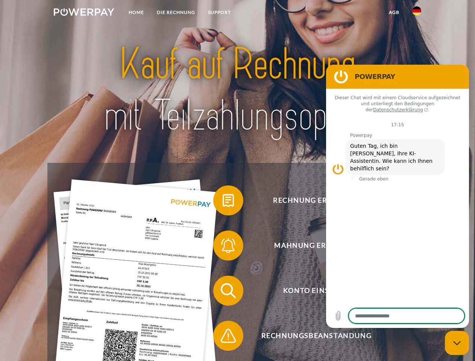
click at [84, 13] on img at bounding box center [84, 12] width 61 height 8
click at [417, 13] on img at bounding box center [416, 10] width 9 height 9
click at [394, 12] on link "agb" at bounding box center [393, 13] width 23 height 14
click at [223, 202] on span at bounding box center [217, 201] width 38 height 38
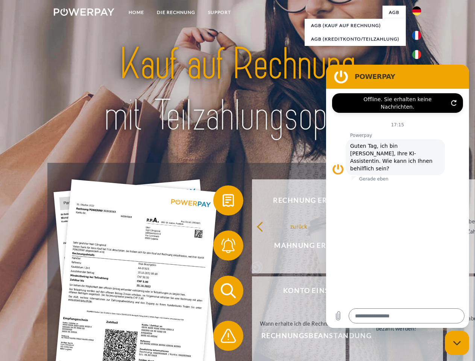
click at [223, 247] on div "Rechnung erhalten? Mahnung erhalten? Konto einsehen" at bounding box center [237, 313] width 380 height 301
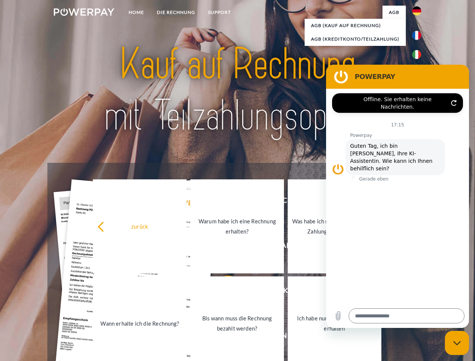
click at [223, 292] on link "Bis wann muss die Rechnung bezahlt werden?" at bounding box center [237, 323] width 94 height 94
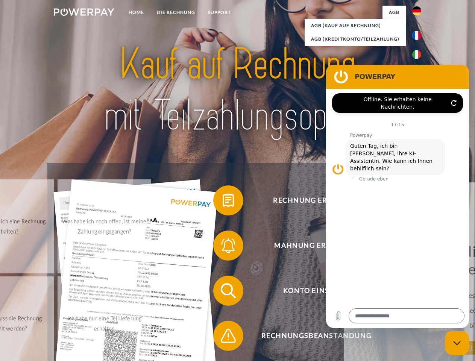
click at [223, 337] on span at bounding box center [217, 336] width 38 height 38
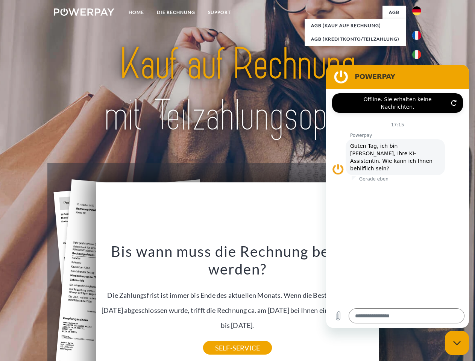
click at [457, 343] on icon "Messaging-Fenster schließen" at bounding box center [457, 343] width 8 height 5
type textarea "*"
